Goal: Transaction & Acquisition: Book appointment/travel/reservation

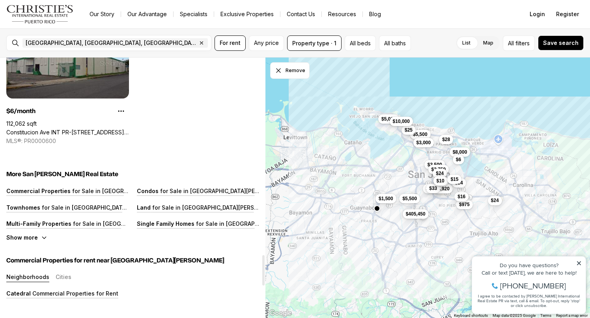
scroll to position [1694, 0]
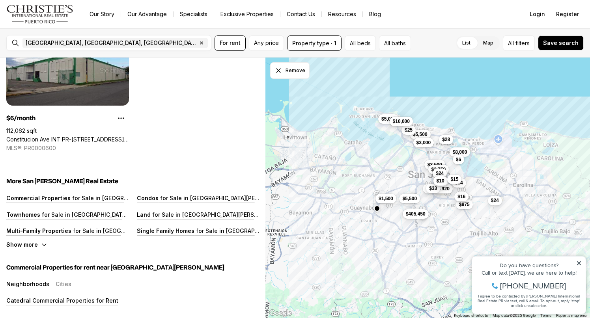
click at [516, 204] on div "$5,500 $2,950 $8,000 $1,500 $975 $5,000 $5,500 $3,000 $3,500 $2,750 $1,744,920 …" at bounding box center [427, 188] width 325 height 261
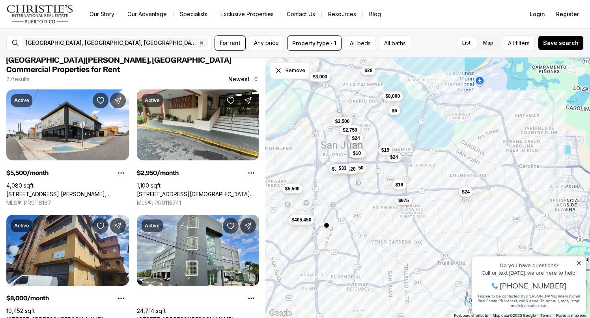
scroll to position [1, 0]
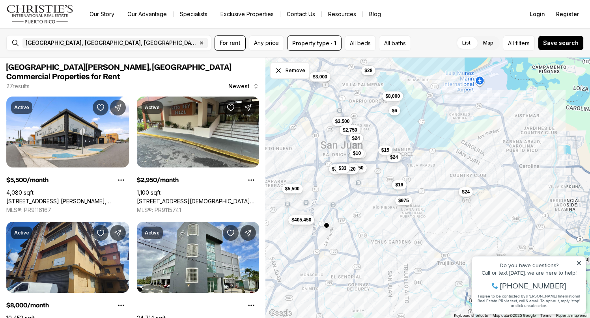
click at [467, 194] on span "$24" at bounding box center [466, 192] width 8 height 6
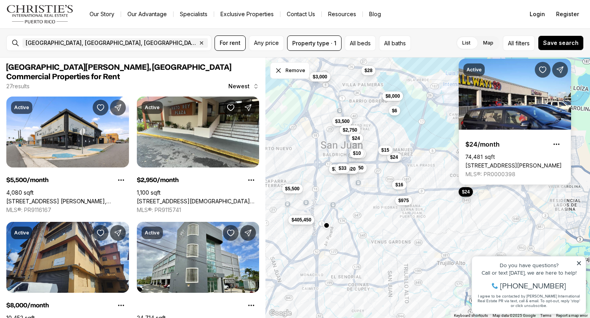
scroll to position [0, 0]
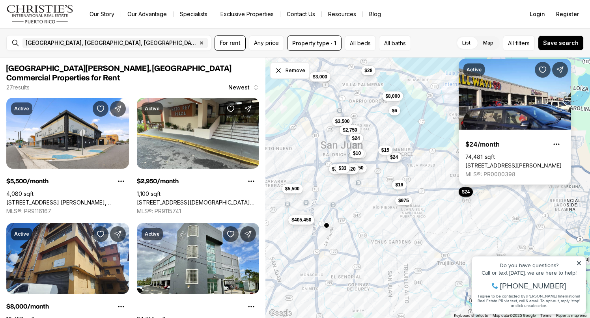
click at [506, 162] on link "[STREET_ADDRESS][PERSON_NAME]" at bounding box center [513, 165] width 96 height 7
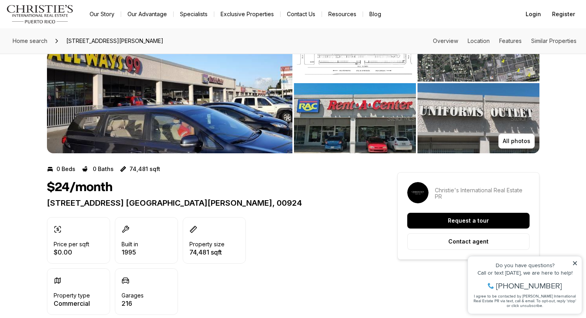
scroll to position [122, 0]
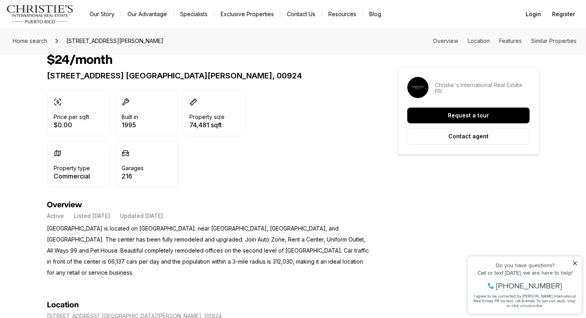
scroll to position [0, 0]
